Goal: Task Accomplishment & Management: Use online tool/utility

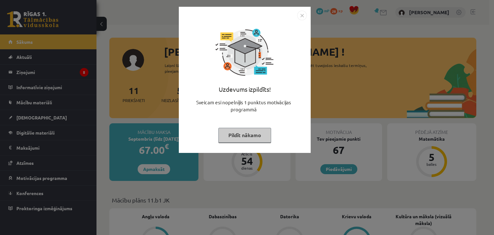
click at [255, 142] on button "Pildīt nākamo" at bounding box center [245, 135] width 53 height 15
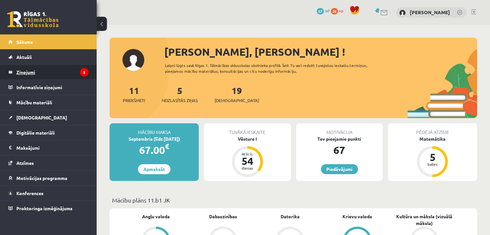
click at [63, 71] on legend "Ziņojumi 5" at bounding box center [52, 72] width 72 height 15
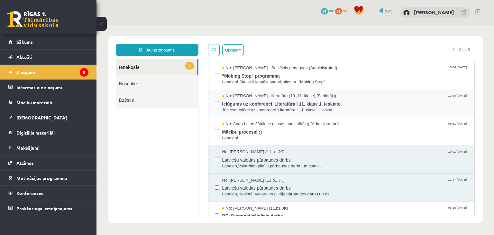
click at [231, 109] on span "Jūs esat ielūgti uz konferenci 'Literatūra I 11. klase 1. ieskai..." at bounding box center [345, 110] width 246 height 6
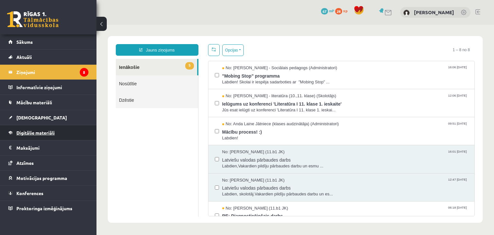
click at [45, 135] on link "Digitālie materiāli" at bounding box center [48, 132] width 80 height 15
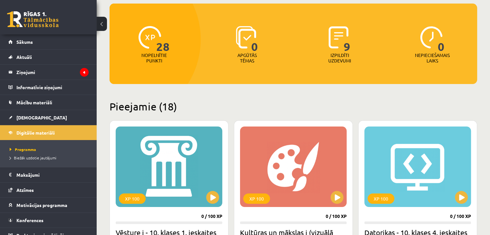
scroll to position [64, 0]
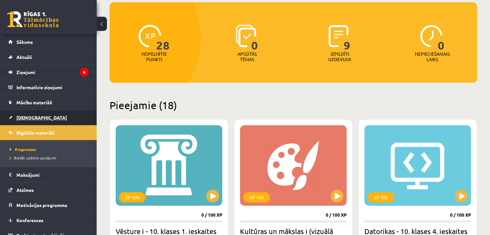
click at [43, 116] on link "[DEMOGRAPHIC_DATA]" at bounding box center [48, 117] width 80 height 15
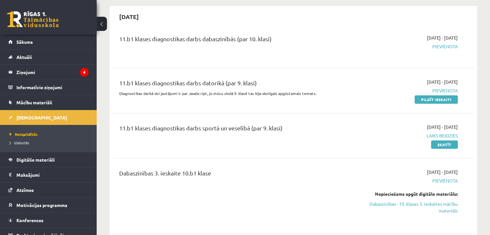
scroll to position [451, 0]
click at [441, 144] on link "Skatīt" at bounding box center [444, 144] width 27 height 8
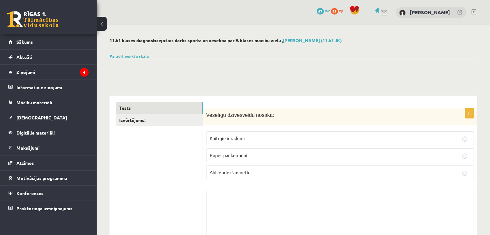
scroll to position [64, 0]
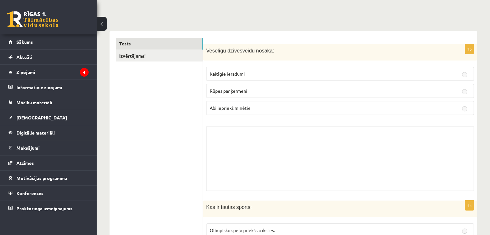
click at [285, 70] on label "Kaitīgie ieradumi" at bounding box center [339, 74] width 267 height 14
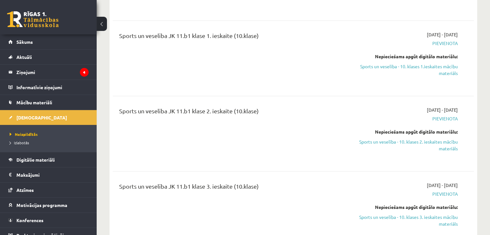
scroll to position [1803, 0]
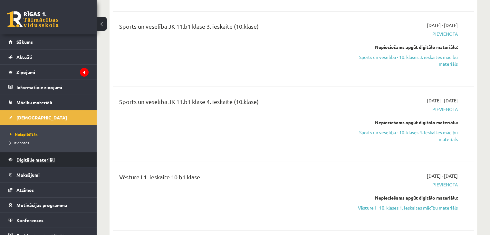
click at [62, 155] on link "Digitālie materiāli" at bounding box center [48, 159] width 80 height 15
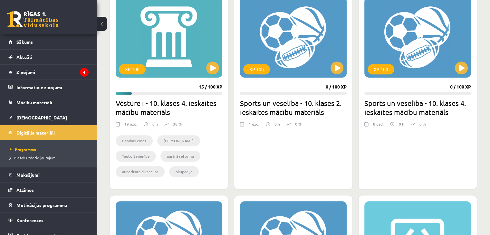
scroll to position [406, 0]
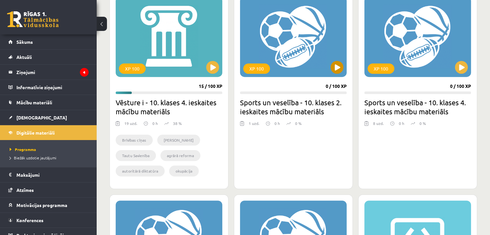
click at [329, 71] on div "XP 100" at bounding box center [293, 36] width 107 height 80
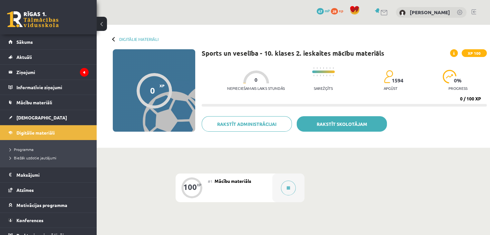
scroll to position [64, 0]
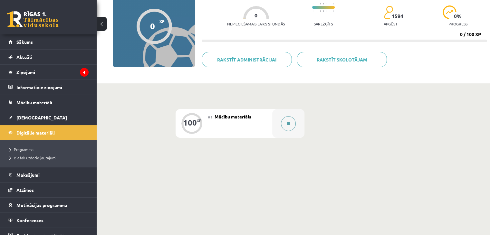
click at [290, 123] on icon at bounding box center [287, 124] width 3 height 4
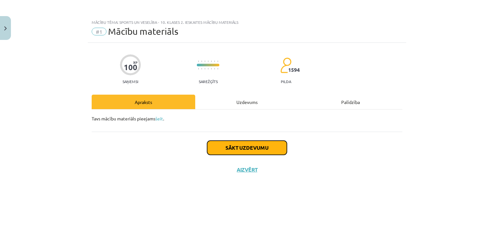
click at [240, 149] on button "Sākt uzdevumu" at bounding box center [247, 148] width 80 height 14
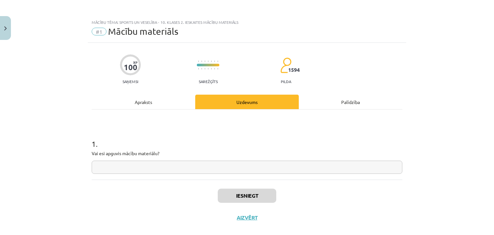
click at [232, 168] on input "text" at bounding box center [247, 167] width 311 height 13
click at [238, 168] on input "text" at bounding box center [247, 167] width 311 height 13
type input "*"
type input "**"
click at [245, 196] on button "Iesniegt" at bounding box center [247, 196] width 59 height 14
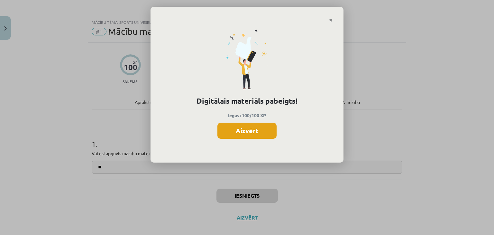
click at [248, 134] on button "Aizvērt" at bounding box center [247, 131] width 59 height 16
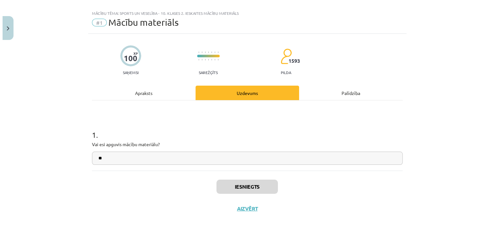
scroll to position [9, 0]
click at [247, 88] on div "Uzdevums" at bounding box center [245, 92] width 104 height 14
click at [341, 87] on div "Palīdzība" at bounding box center [349, 92] width 104 height 14
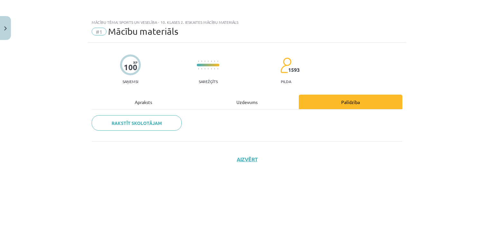
scroll to position [0, 0]
click at [131, 93] on div "100 XP Saņemsi Sarežģīts 1593 pilda Apraksts Uzdevums Palīdzība Rakstīt skolotā…" at bounding box center [247, 131] width 319 height 176
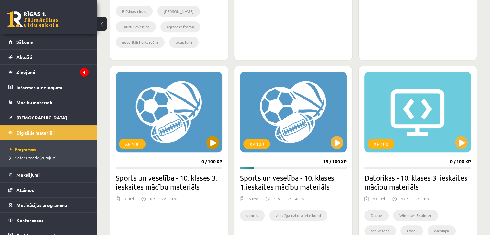
scroll to position [599, 0]
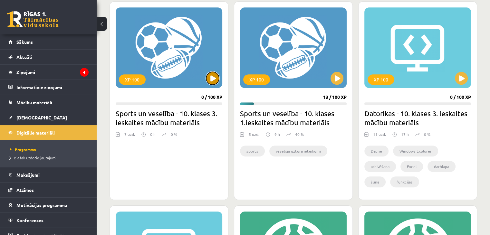
click at [213, 78] on button at bounding box center [212, 78] width 13 height 13
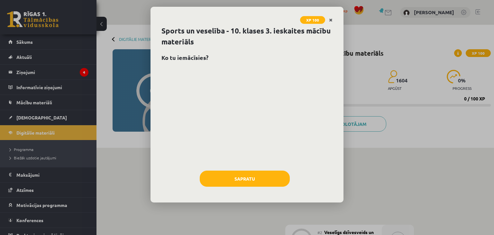
click at [332, 23] on link "Close" at bounding box center [330, 20] width 11 height 13
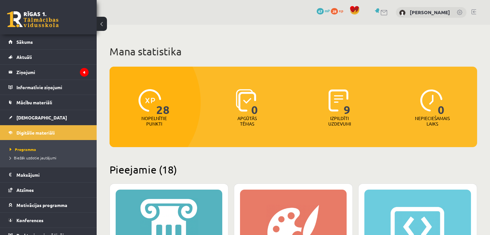
scroll to position [599, 0]
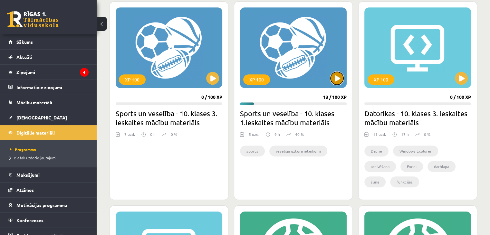
click at [336, 80] on button at bounding box center [336, 78] width 13 height 13
